Goal: Register for event/course

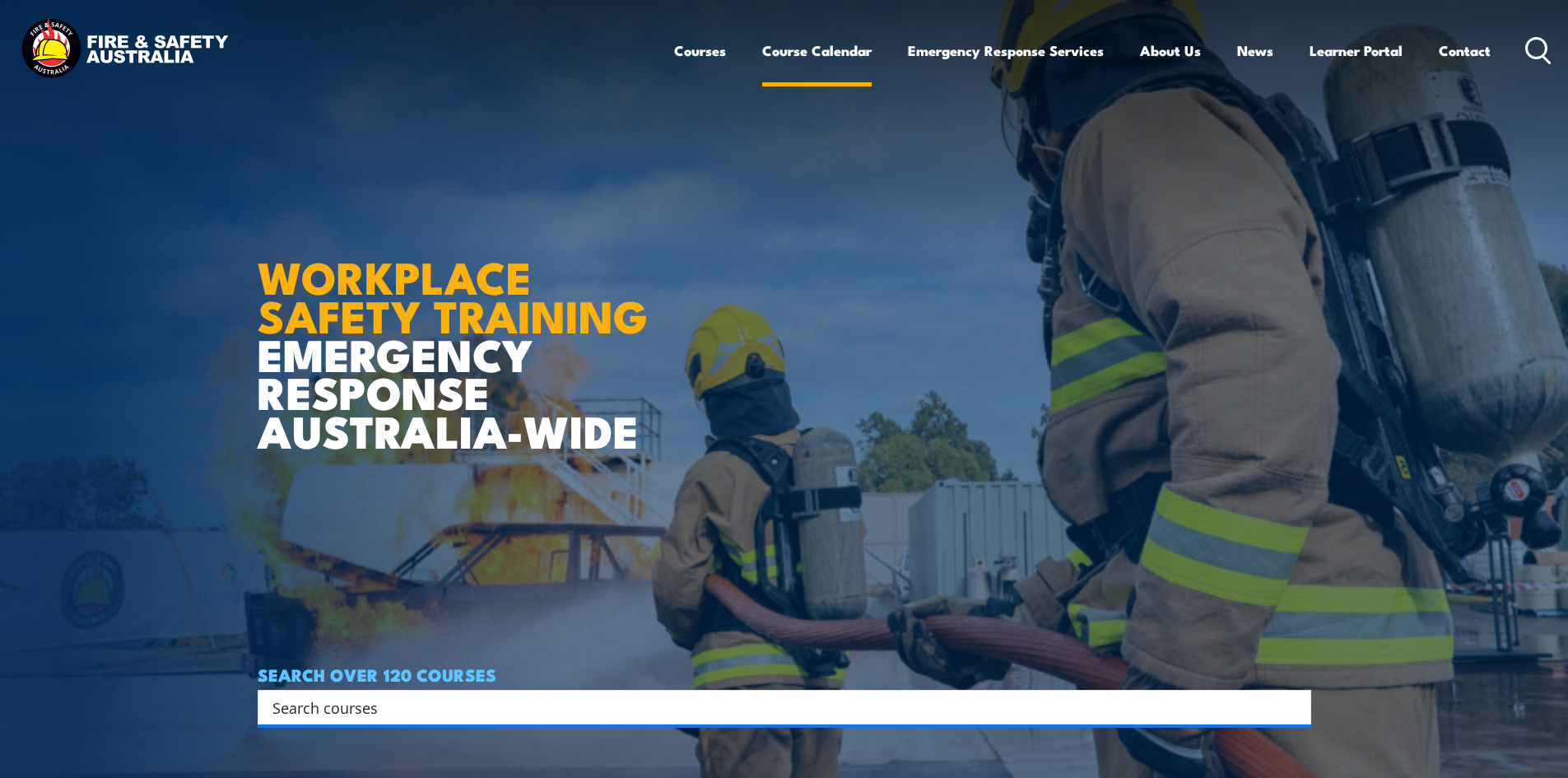
click at [819, 54] on link "Course Calendar" at bounding box center [816, 50] width 109 height 44
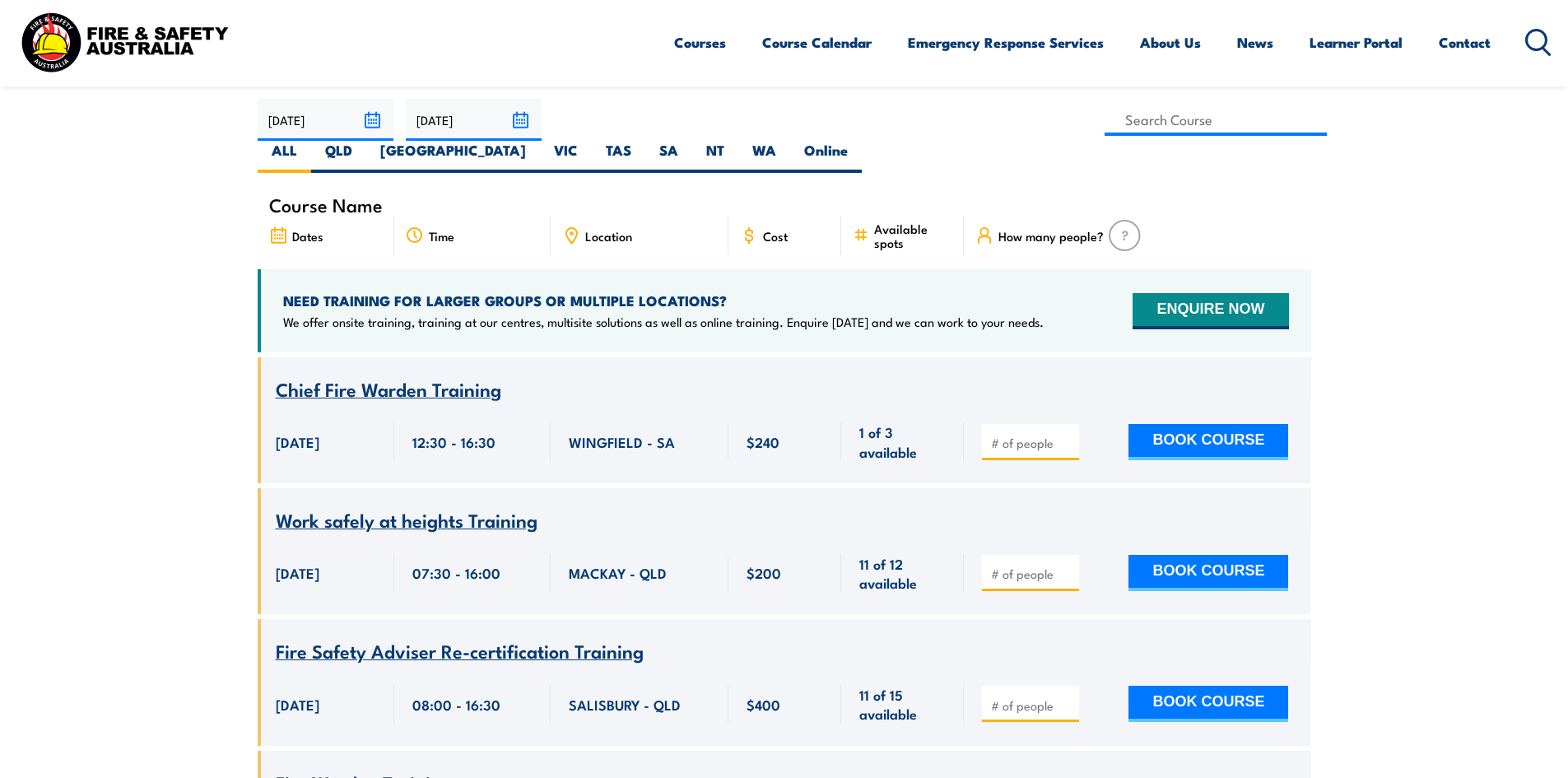
scroll to position [329, 0]
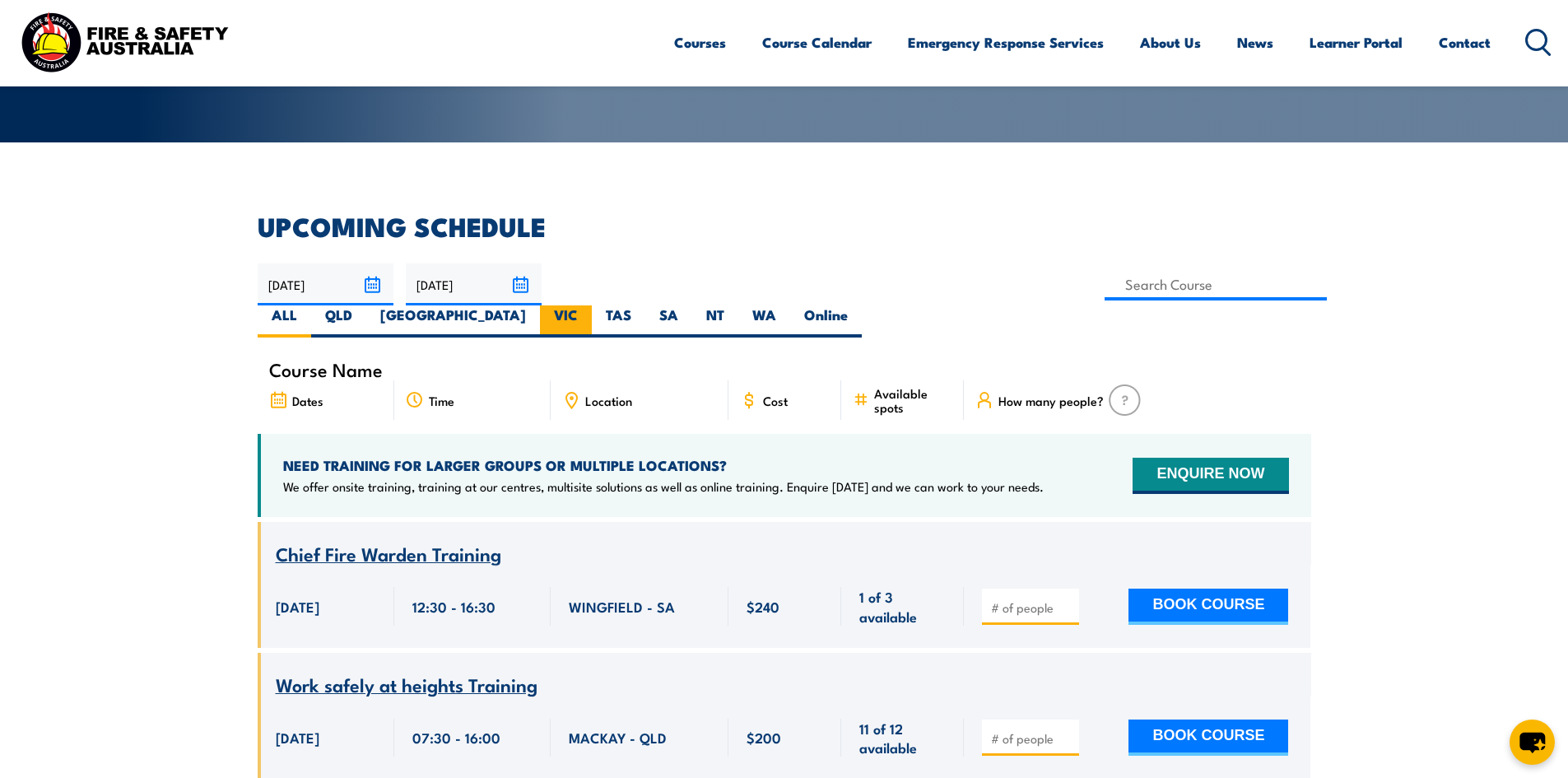
click at [592, 305] on label "VIC" at bounding box center [566, 322] width 52 height 32
click at [589, 305] on input "VIC" at bounding box center [583, 311] width 11 height 11
radio input "true"
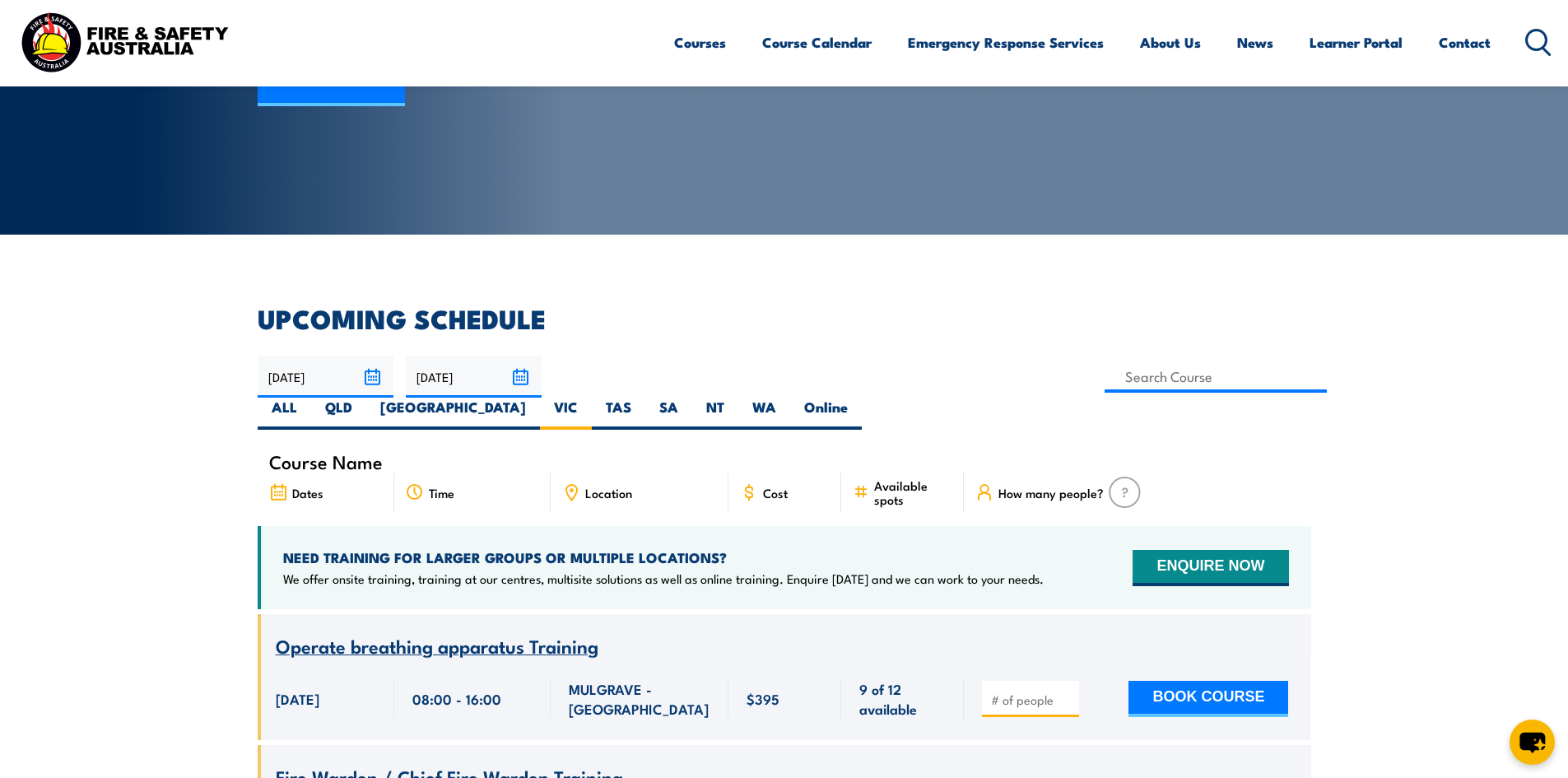
scroll to position [247, 0]
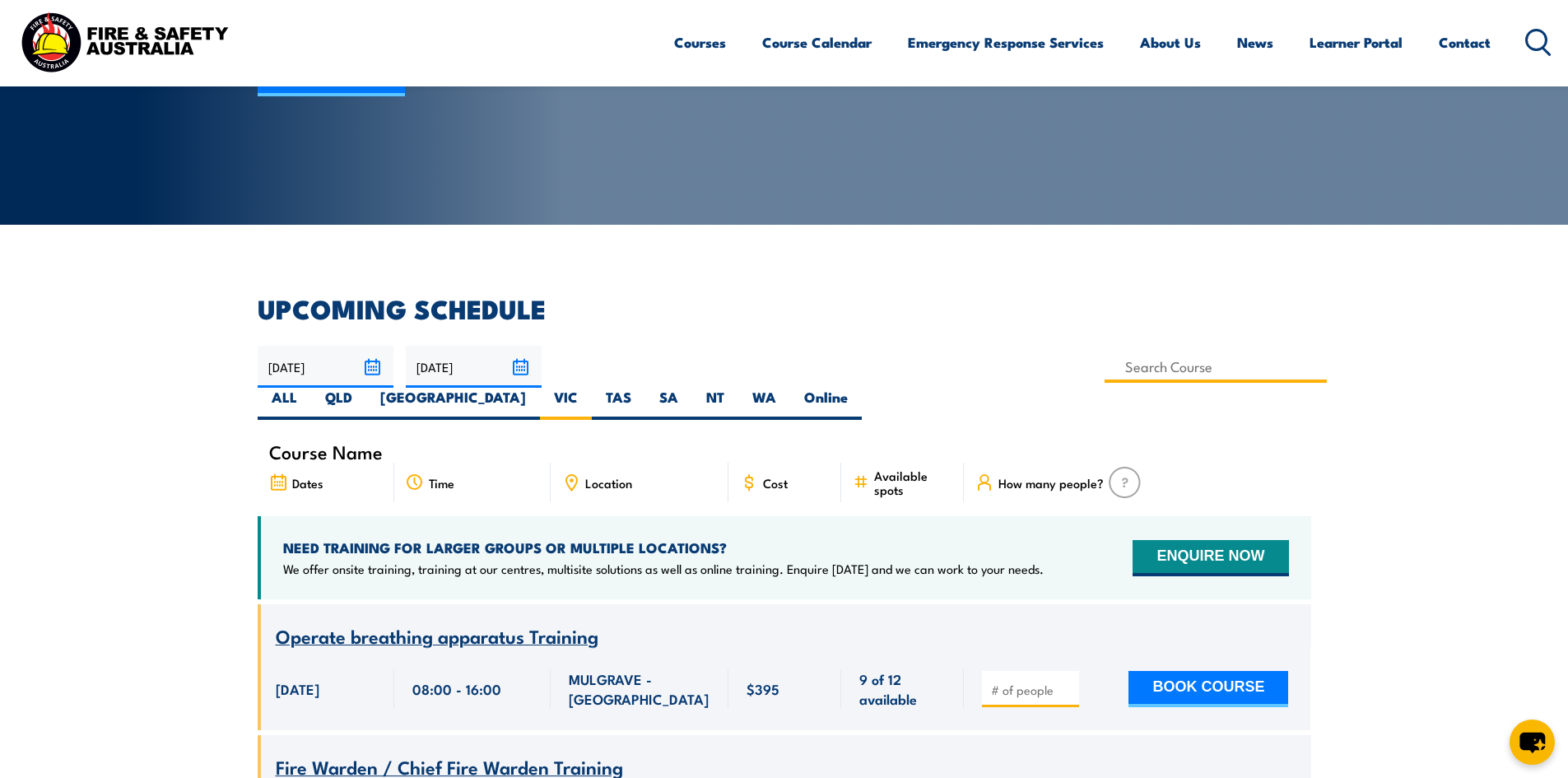
click at [1105, 356] on input at bounding box center [1216, 367] width 223 height 32
type input "Provide First Aid Training (Blended Learning)"
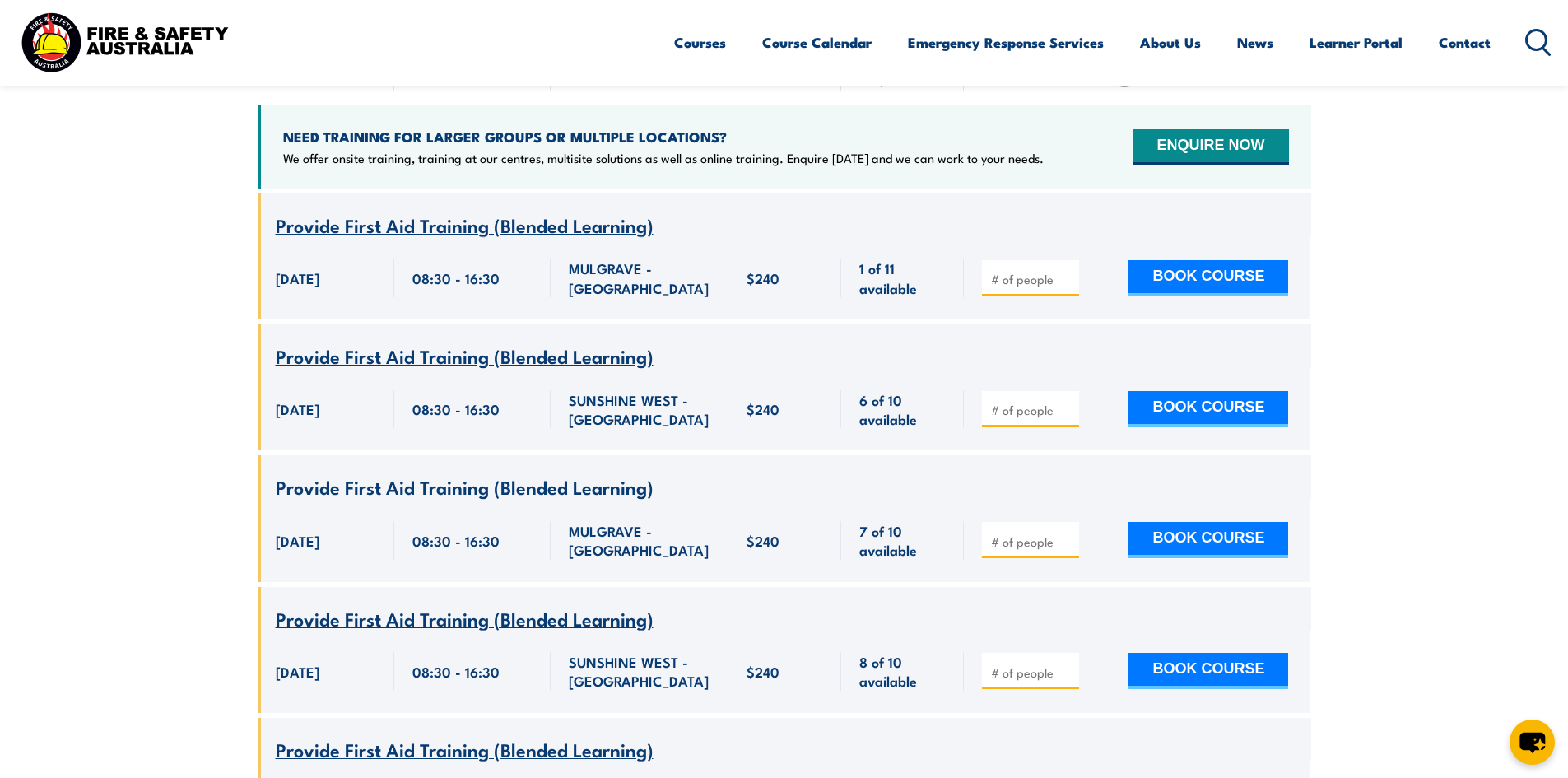
scroll to position [708, 0]
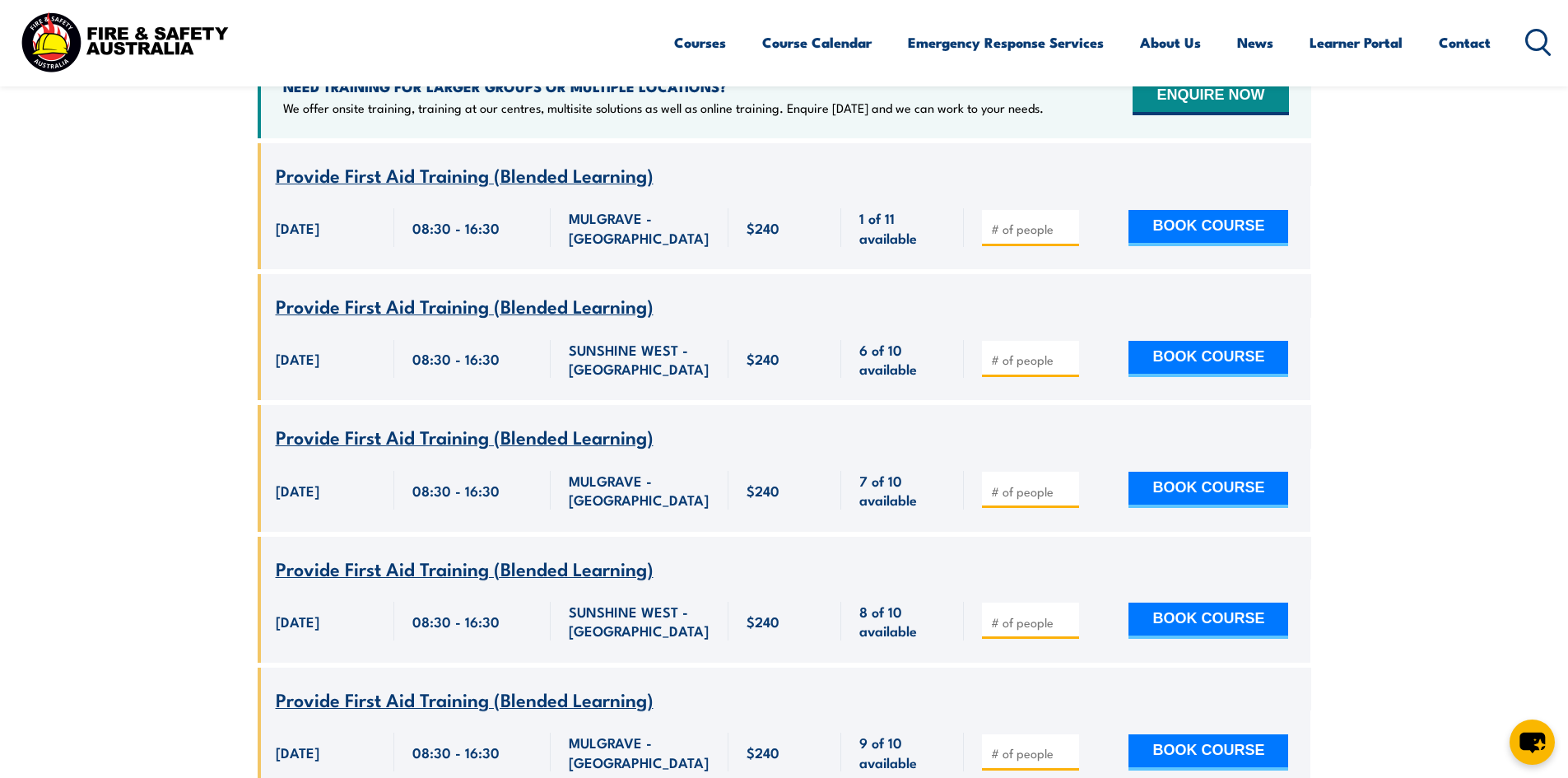
click at [1019, 221] on input "number" at bounding box center [1032, 229] width 82 height 16
click at [531, 292] on span "Provide First Aid Training (Blended Learning)" at bounding box center [464, 305] width 378 height 28
click at [465, 422] on span "Provide First Aid Training (Blended Learning)" at bounding box center [464, 436] width 378 height 28
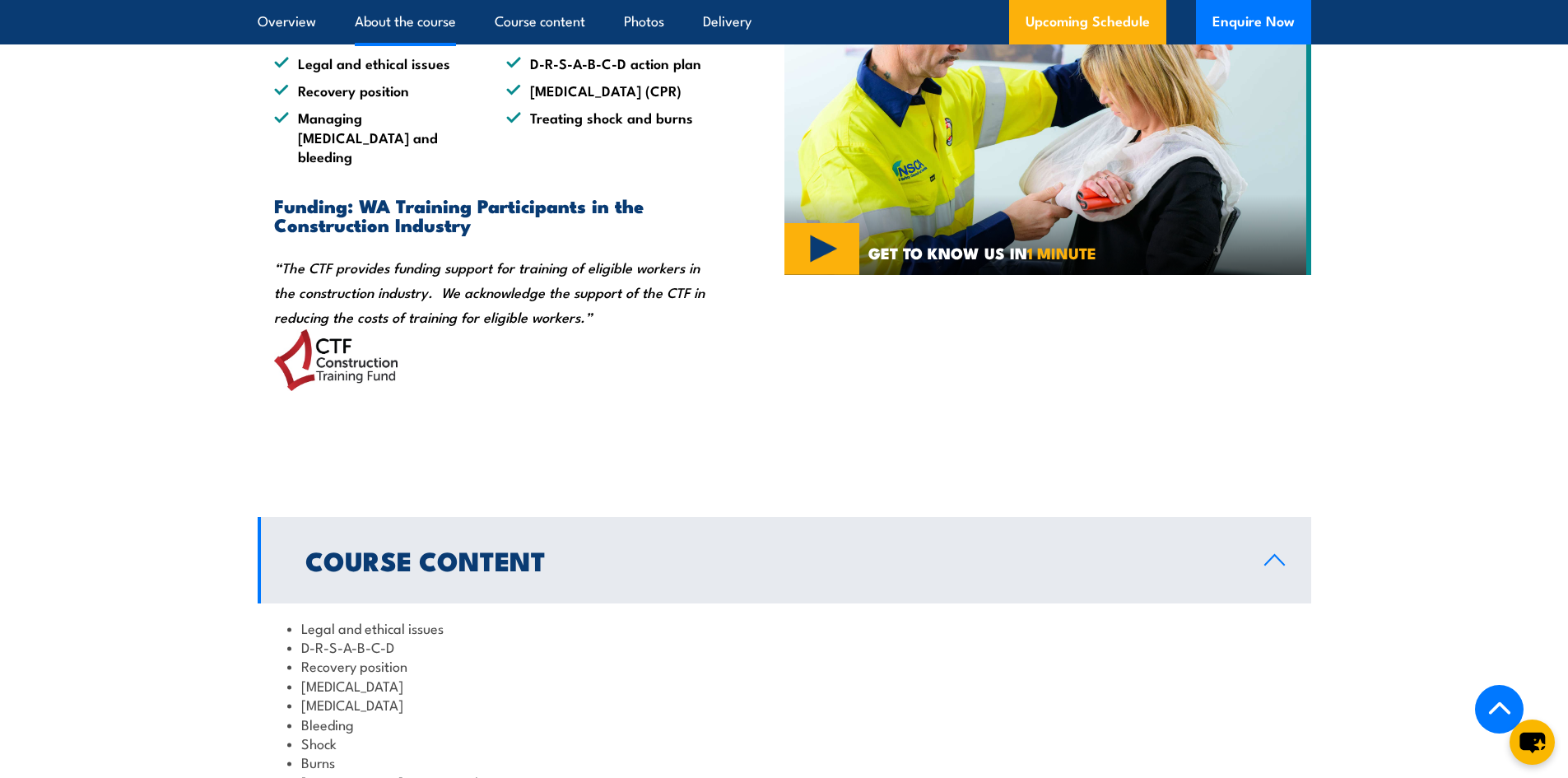
scroll to position [1321, 0]
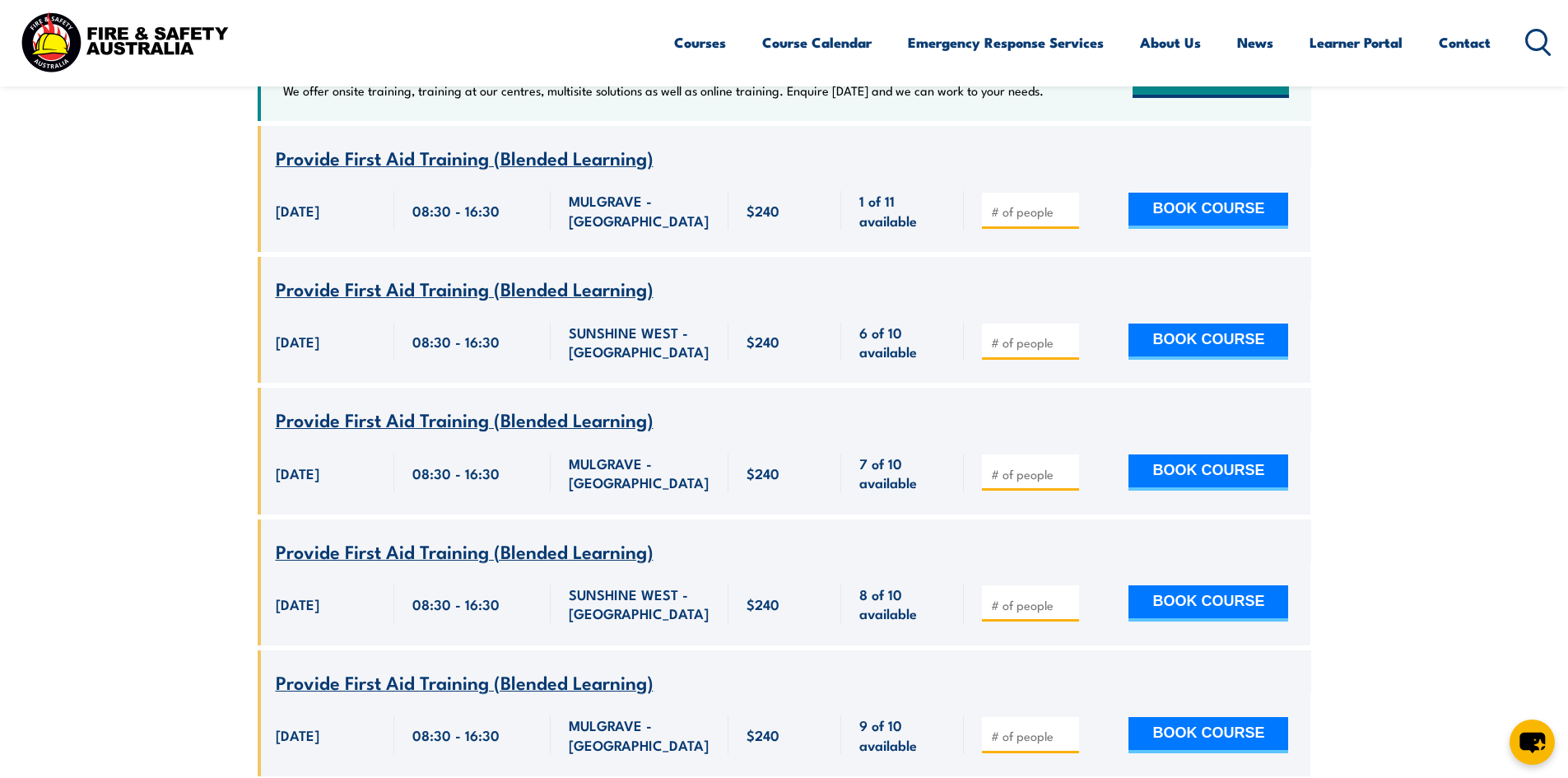
scroll to position [625, 0]
